Goal: Task Accomplishment & Management: Use online tool/utility

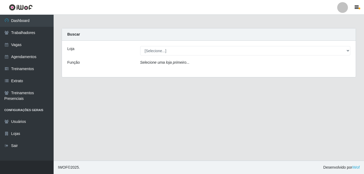
click at [257, 57] on div "Loja [Selecione...] Extremoz Supermercados Função Selecione uma loja primeiro..." at bounding box center [209, 59] width 294 height 36
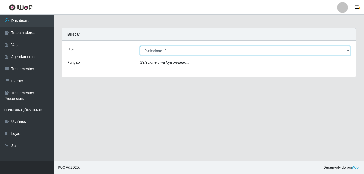
click at [258, 54] on select "[Selecione...] Extremoz Supermercados" at bounding box center [245, 50] width 210 height 9
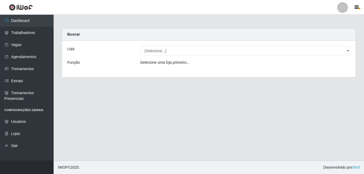
click at [250, 72] on div "Loja [Selecione...] Extremoz Supermercados Função Selecione uma loja primeiro..." at bounding box center [209, 59] width 294 height 36
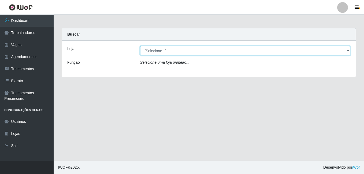
click at [244, 49] on select "[Selecione...] Extremoz Supermercados" at bounding box center [245, 50] width 210 height 9
select select "519"
click at [140, 46] on select "[Selecione...] Extremoz Supermercados" at bounding box center [245, 50] width 210 height 9
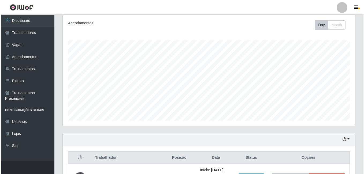
scroll to position [120, 0]
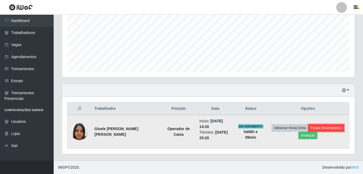
click at [327, 128] on button "Forçar Encerramento" at bounding box center [326, 128] width 36 height 8
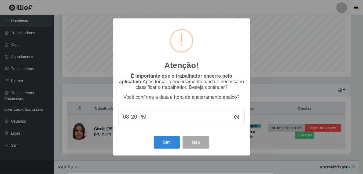
scroll to position [111, 290]
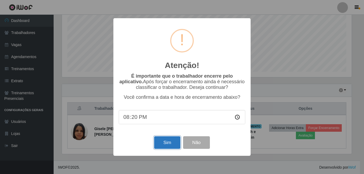
click at [170, 147] on button "Sim" at bounding box center [167, 142] width 26 height 13
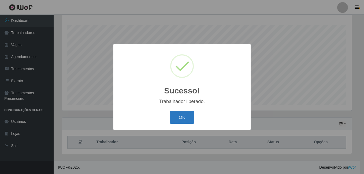
click at [176, 119] on button "OK" at bounding box center [182, 117] width 25 height 13
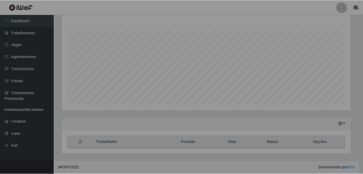
scroll to position [111, 292]
